Goal: Task Accomplishment & Management: Use online tool/utility

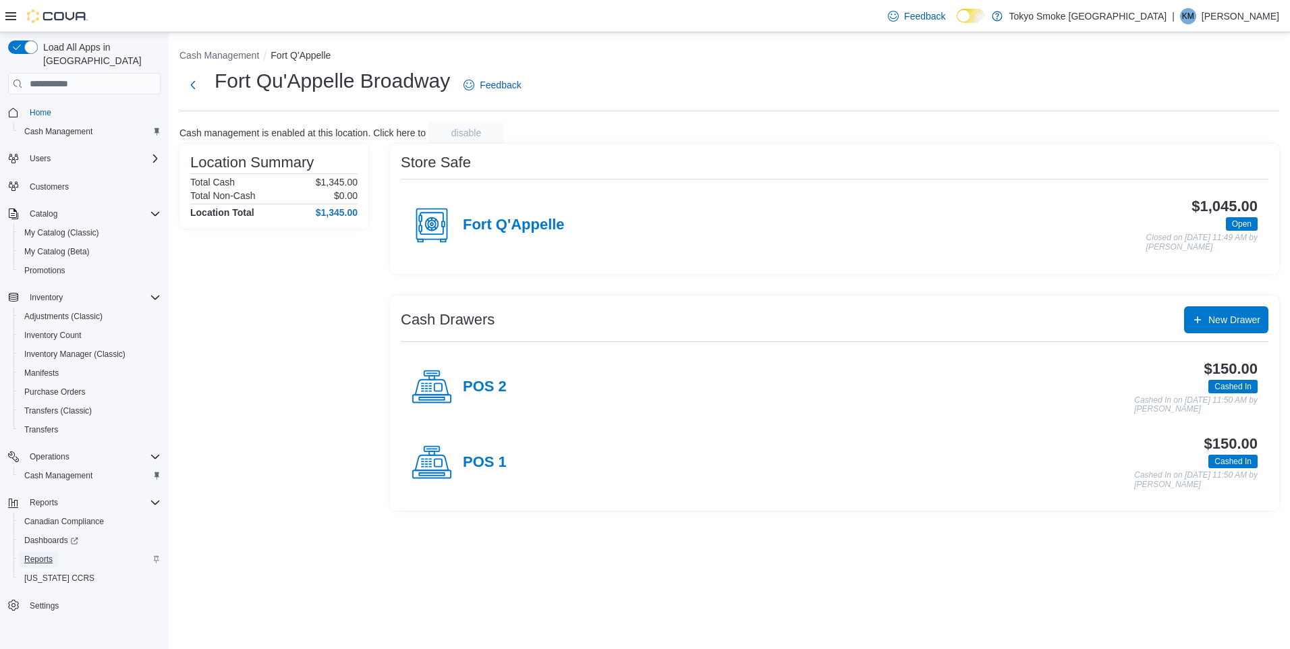
click at [27, 554] on span "Reports" at bounding box center [38, 559] width 28 height 11
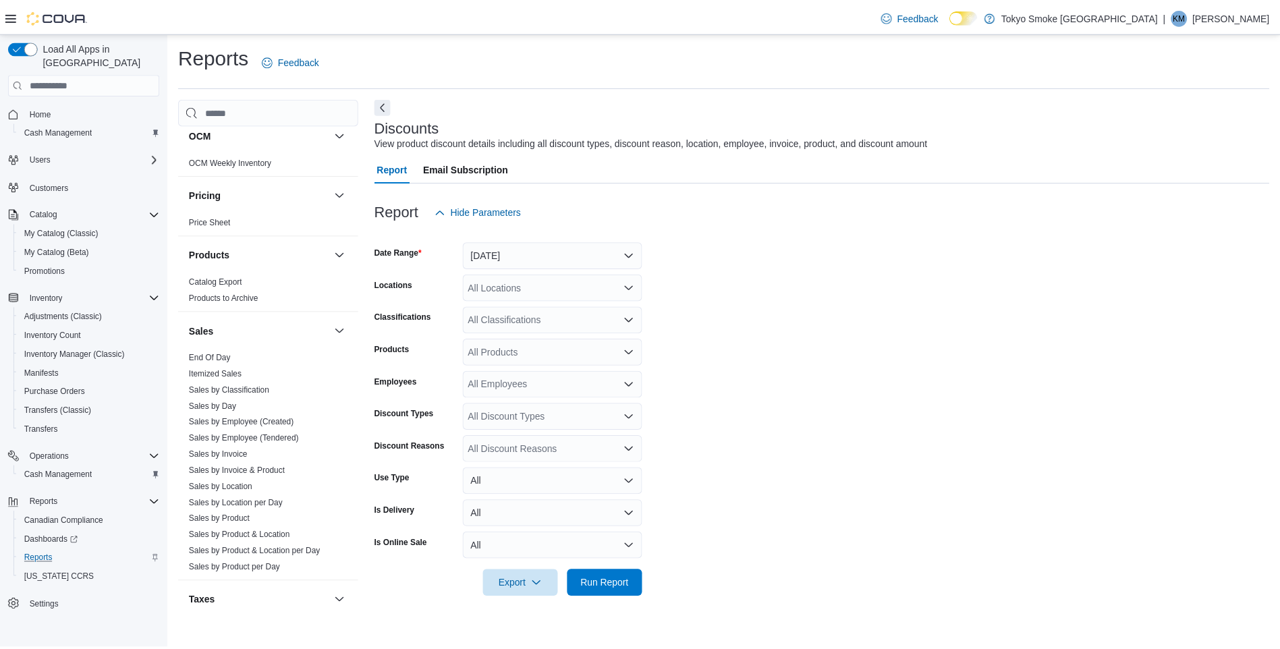
scroll to position [709, 0]
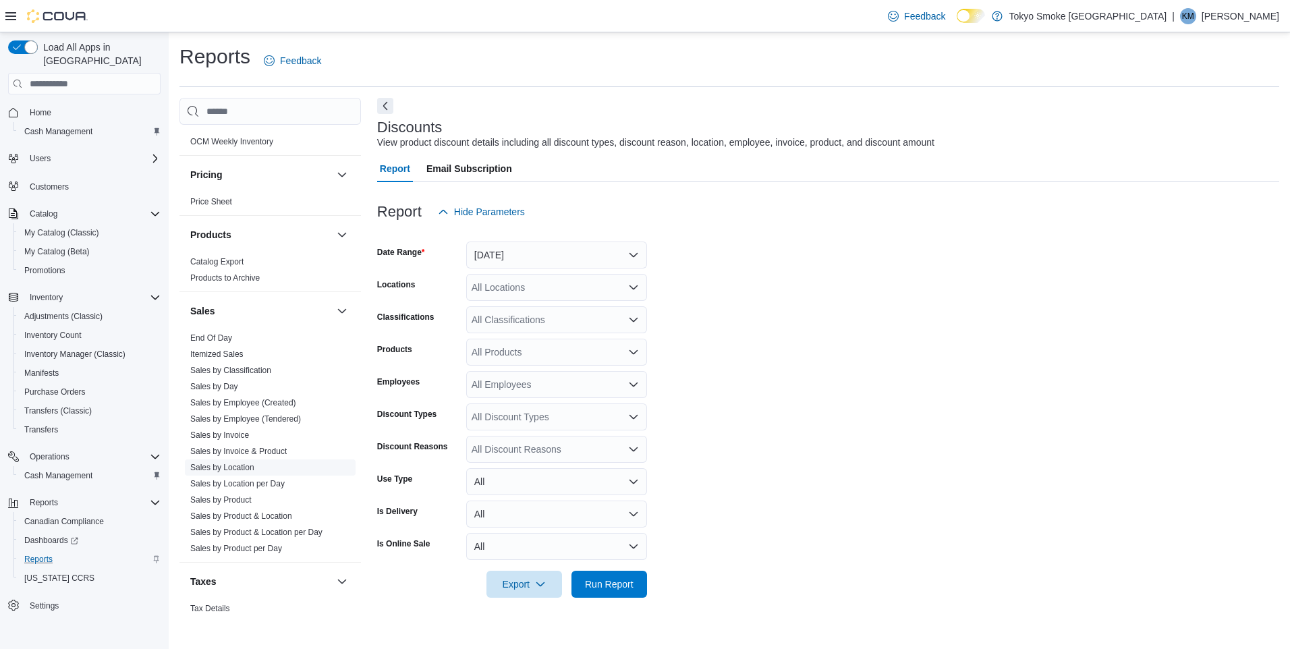
click at [233, 468] on link "Sales by Location" at bounding box center [222, 467] width 64 height 9
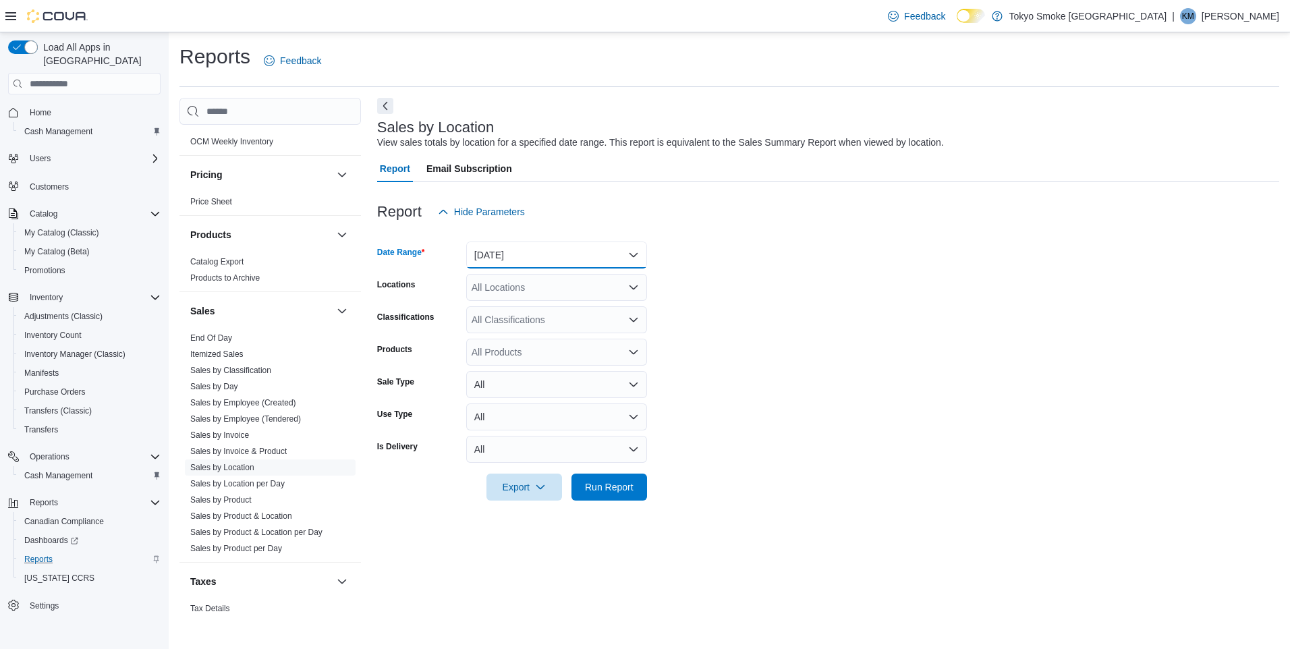
click at [560, 244] on button "[DATE]" at bounding box center [556, 255] width 181 height 27
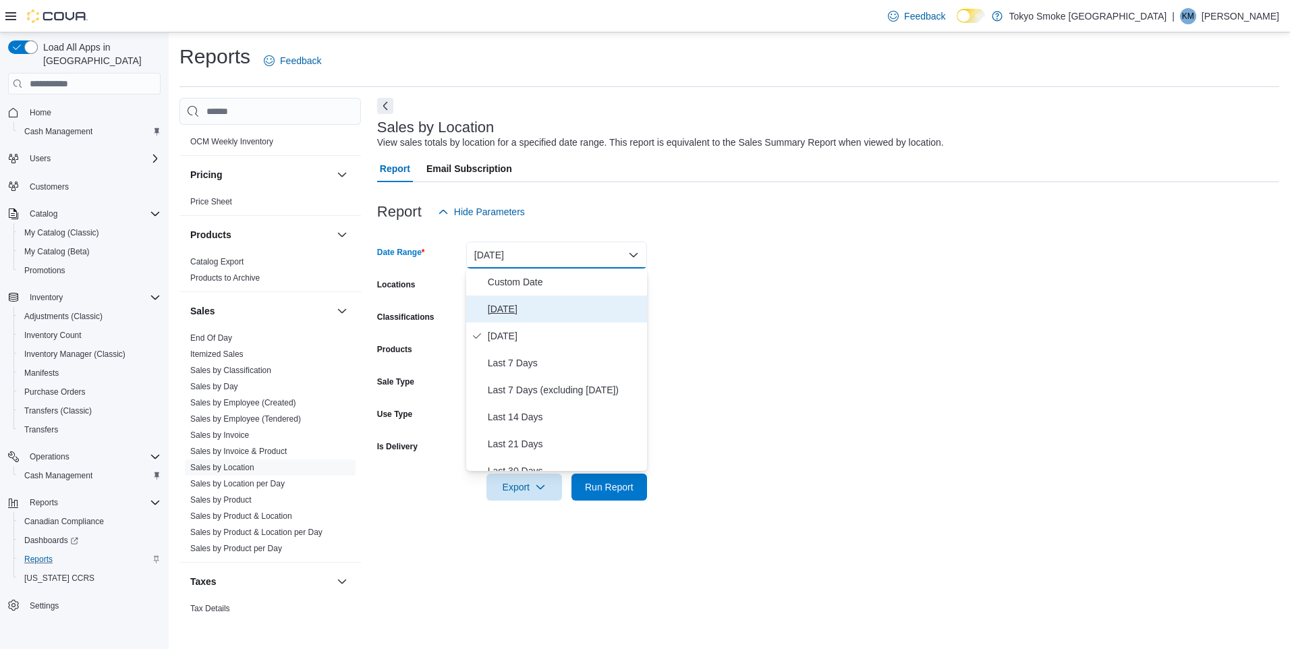
click at [522, 309] on span "[DATE]" at bounding box center [565, 309] width 154 height 16
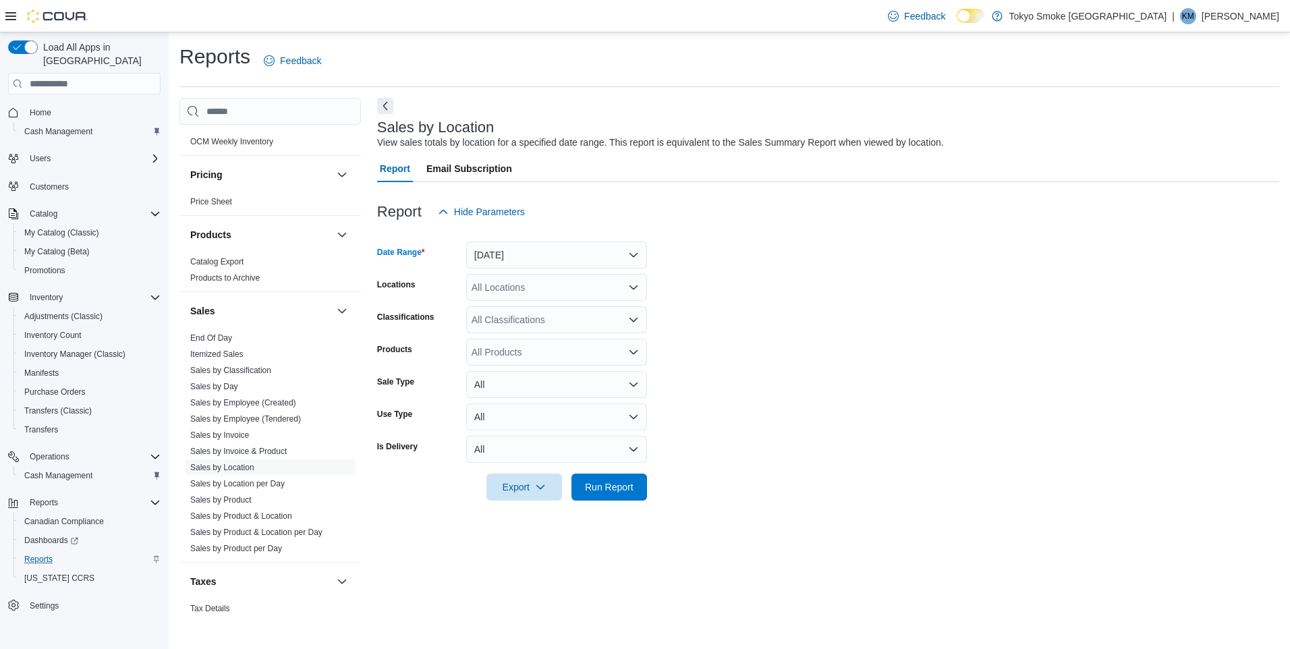
click at [534, 287] on div "All Locations" at bounding box center [556, 287] width 181 height 27
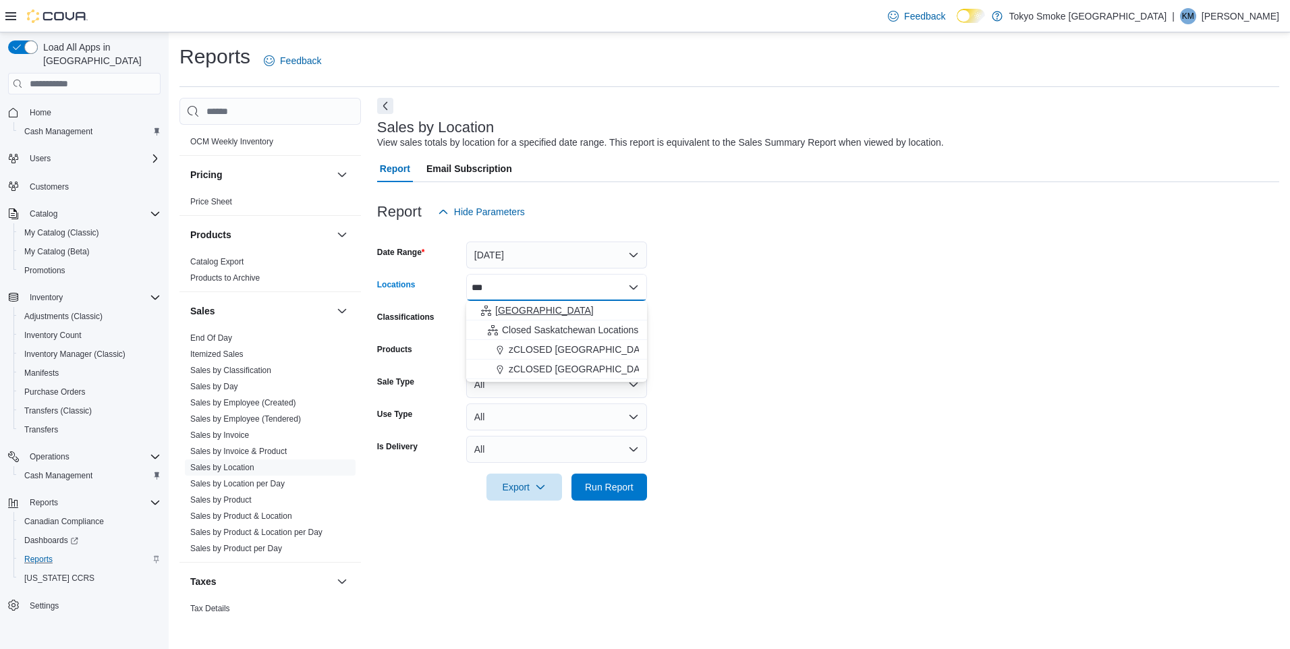
type input "***"
click at [524, 306] on span "[GEOGRAPHIC_DATA]" at bounding box center [544, 310] width 99 height 13
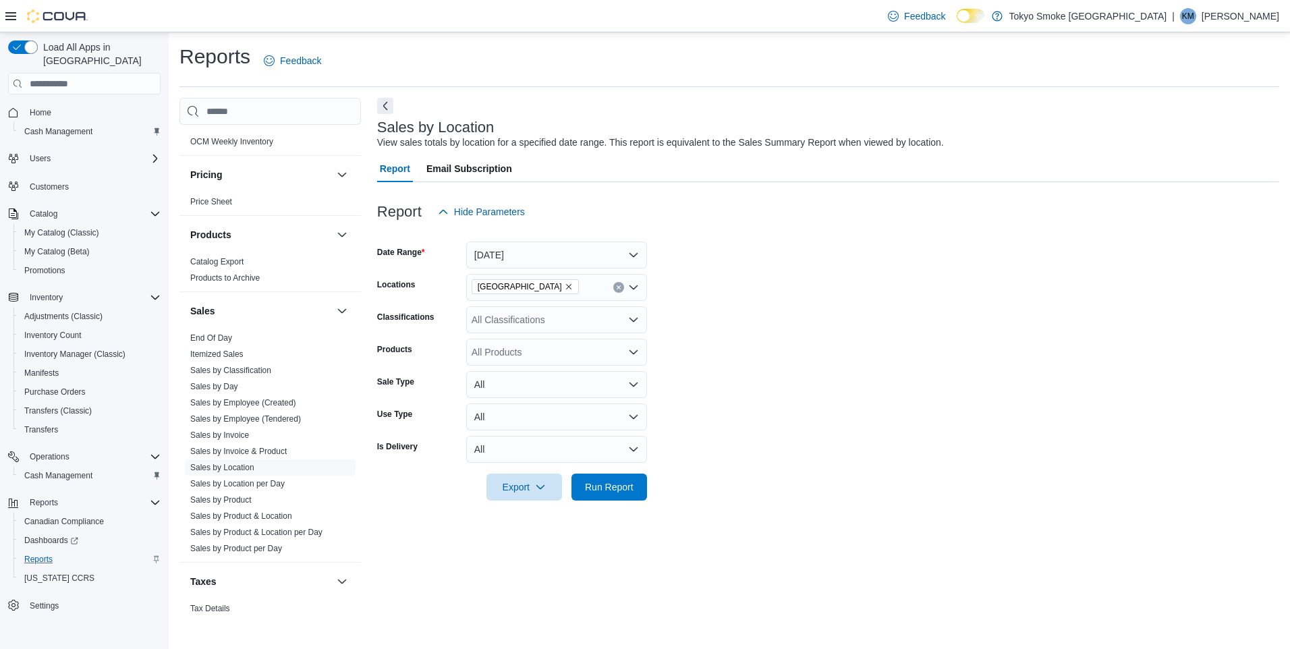
click at [846, 305] on form "Date Range [DATE] Locations Saskatchewan Classifications All Classifications Pr…" at bounding box center [828, 362] width 902 height 275
click at [631, 487] on span "Run Report" at bounding box center [609, 486] width 49 height 13
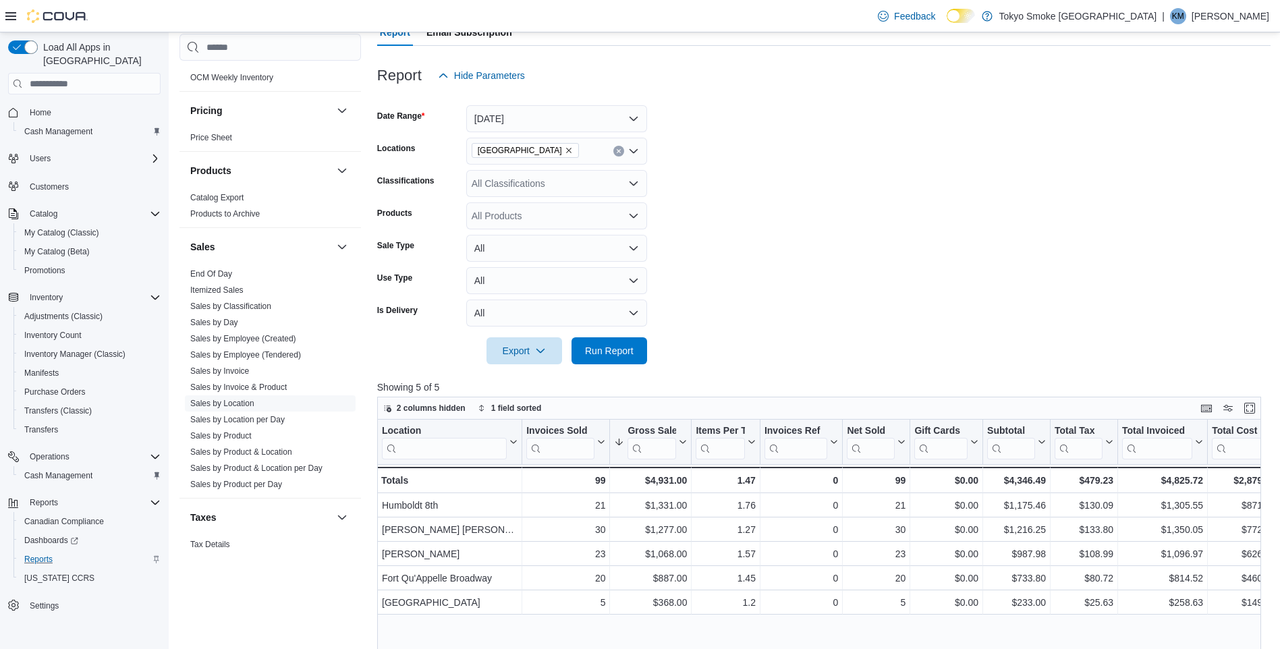
scroll to position [414, 0]
